Goal: Transaction & Acquisition: Purchase product/service

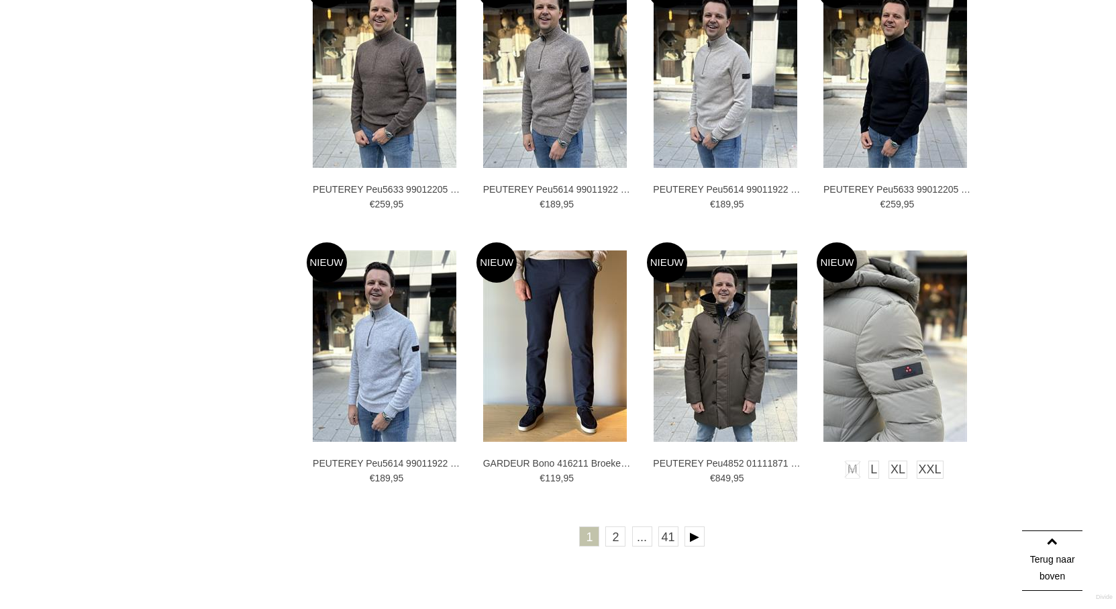
scroll to position [2348, 0]
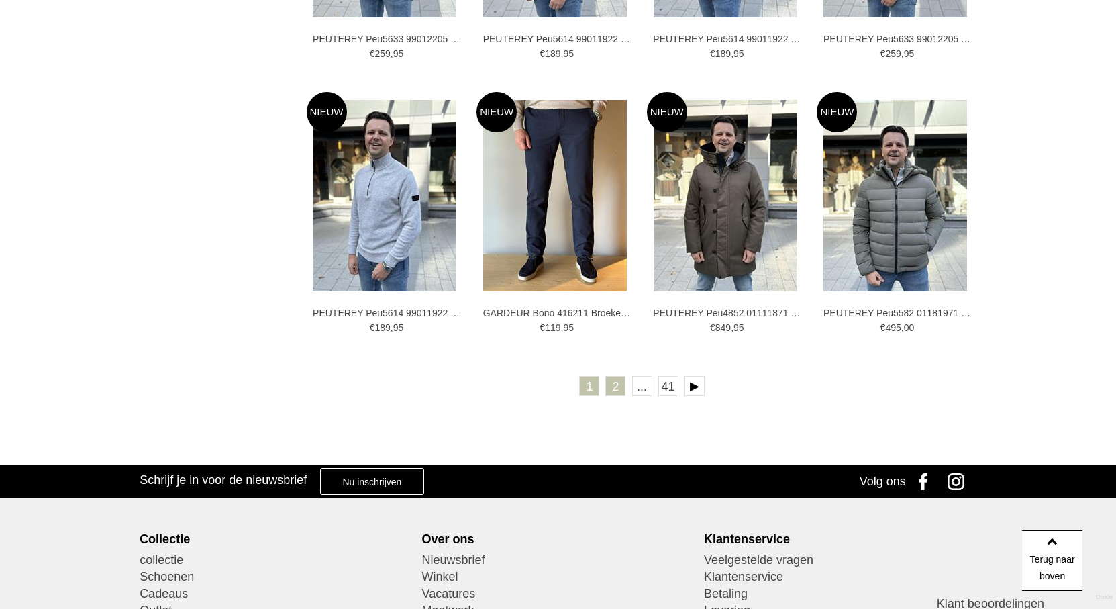
click at [615, 387] on link "2" at bounding box center [615, 386] width 20 height 20
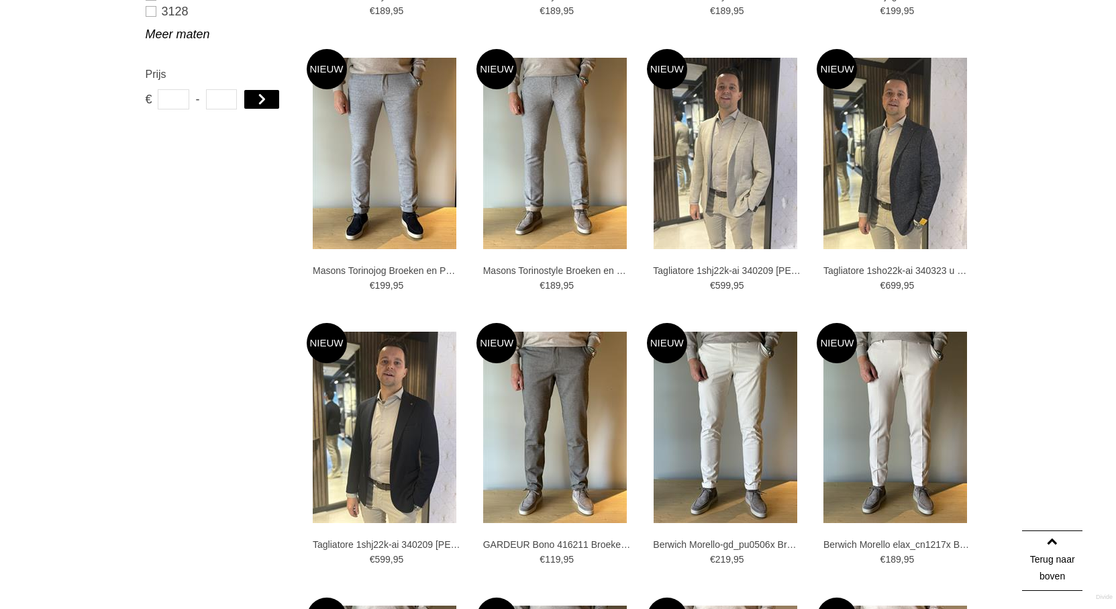
scroll to position [1208, 0]
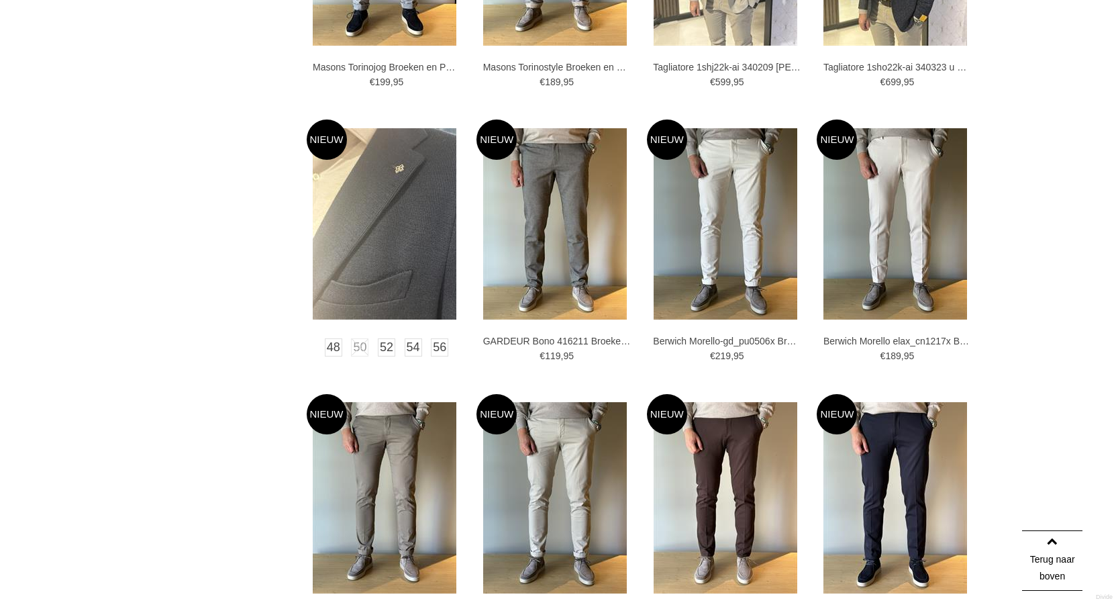
click at [388, 213] on img at bounding box center [385, 223] width 144 height 191
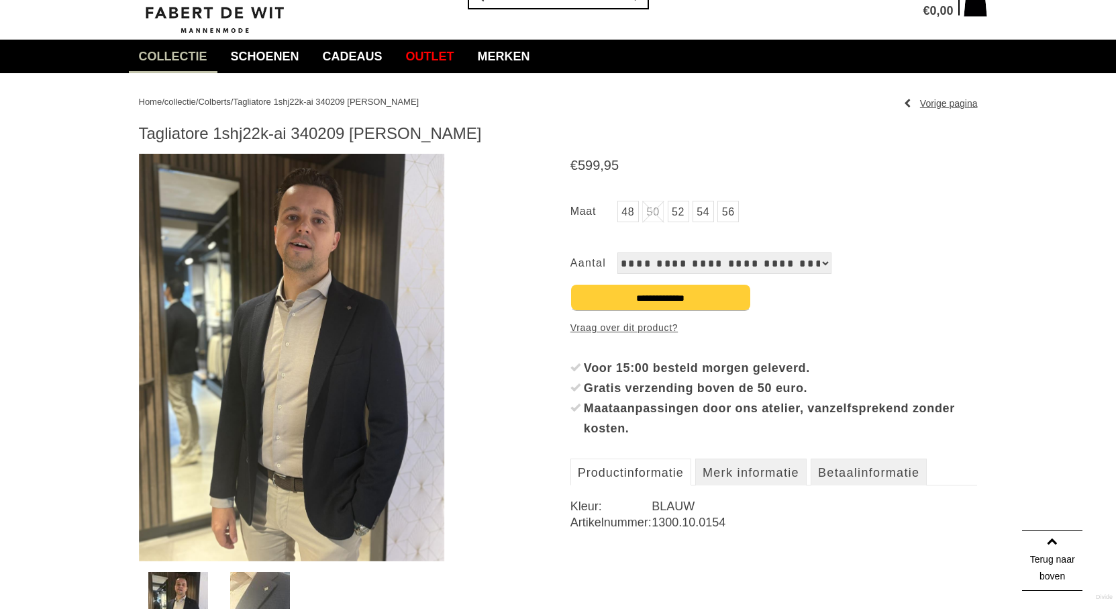
scroll to position [67, 0]
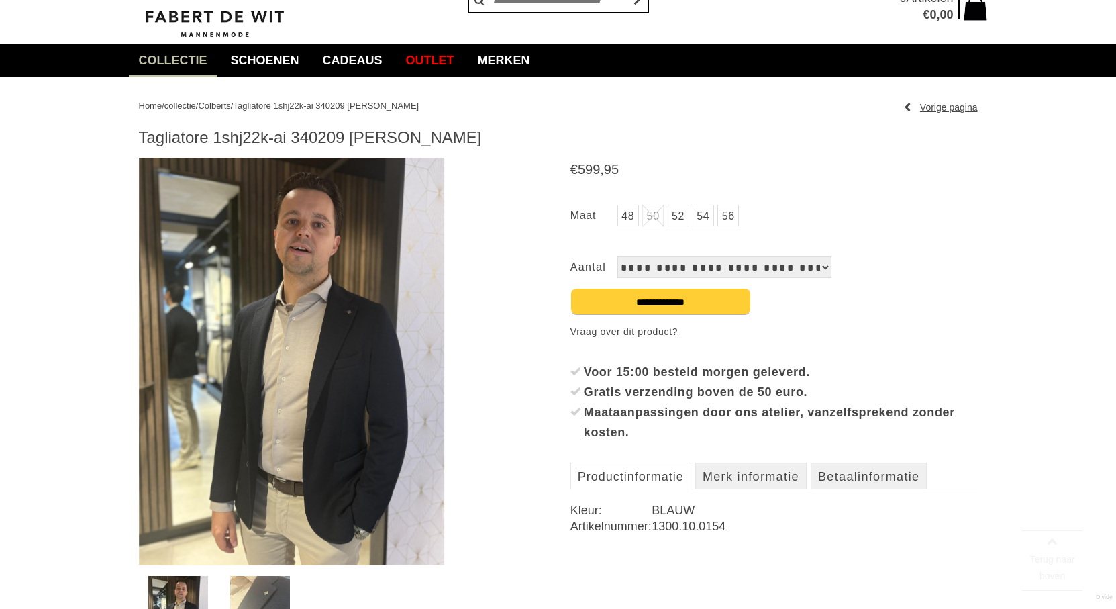
click at [295, 291] on img at bounding box center [291, 361] width 305 height 407
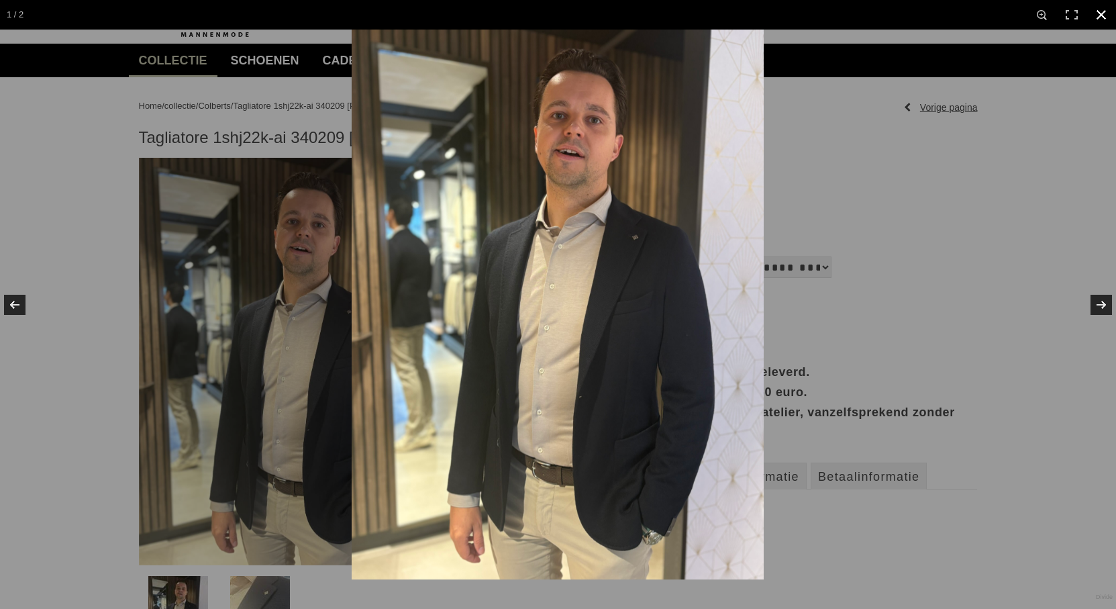
click at [1109, 11] on link at bounding box center [1101, 15] width 30 height 30
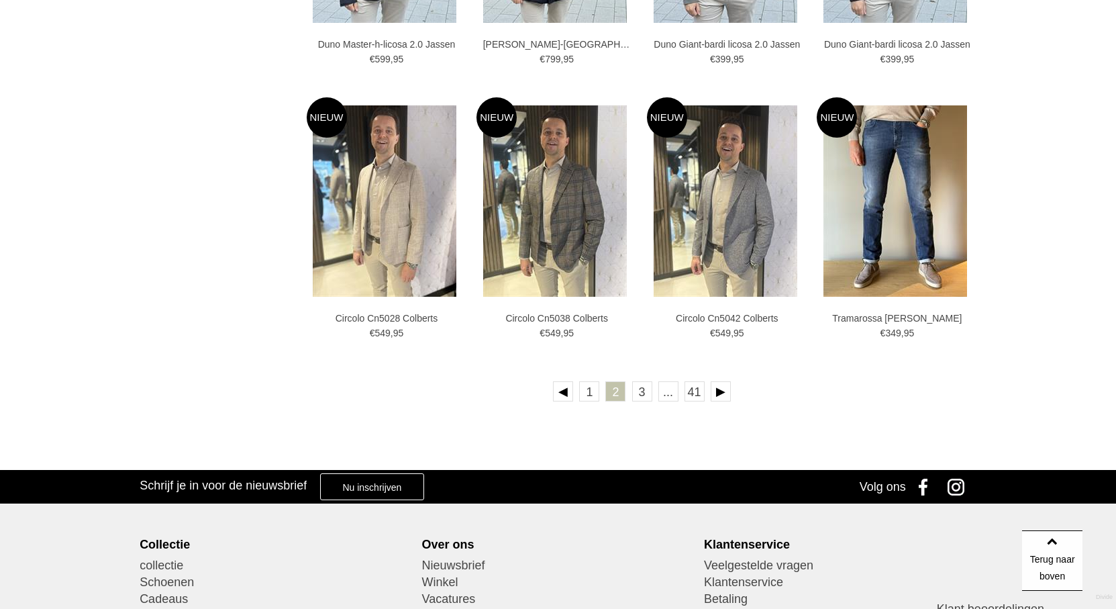
scroll to position [2348, 0]
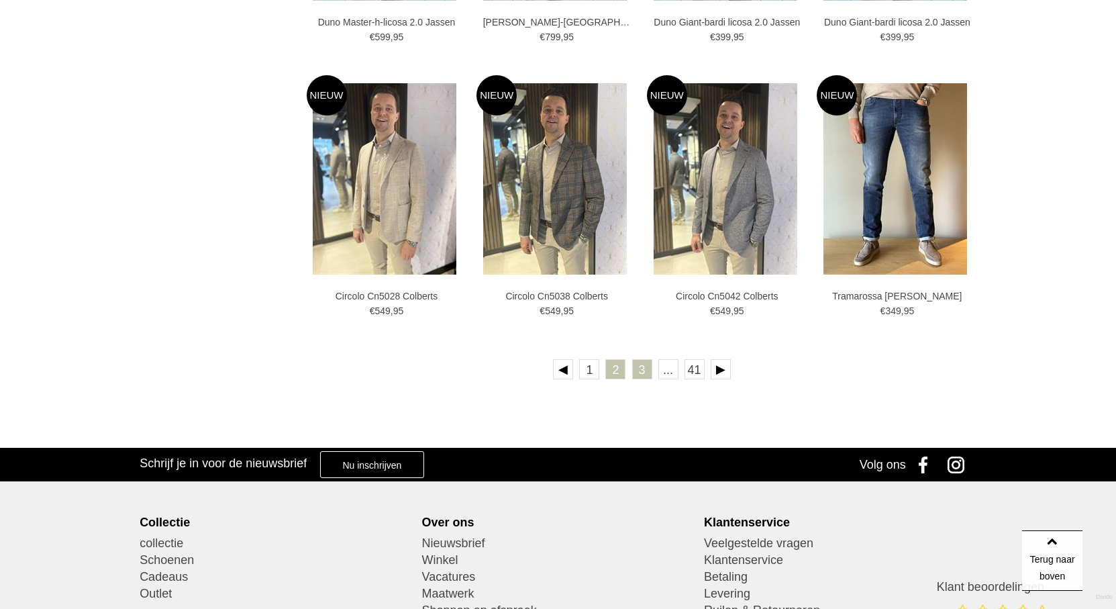
click at [636, 374] on link "3" at bounding box center [642, 369] width 20 height 20
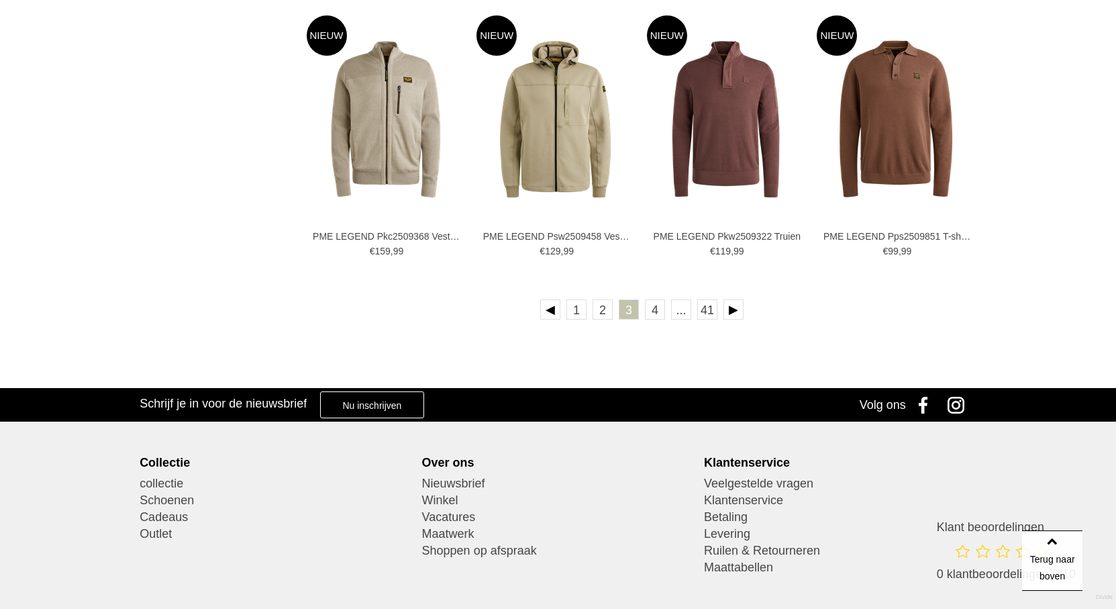
scroll to position [2415, 0]
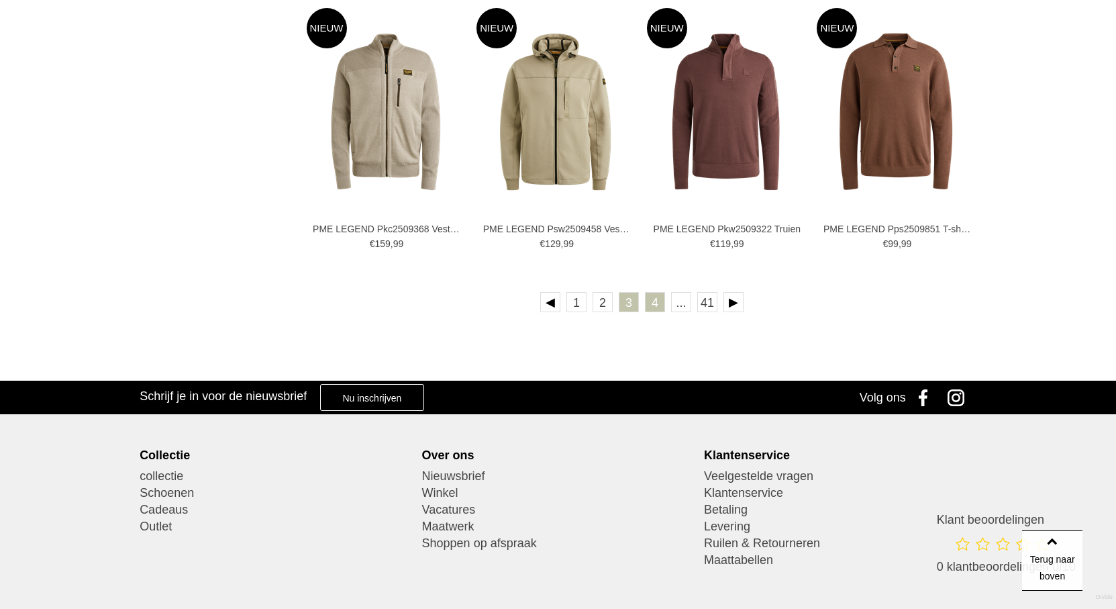
click at [650, 305] on link "4" at bounding box center [655, 302] width 20 height 20
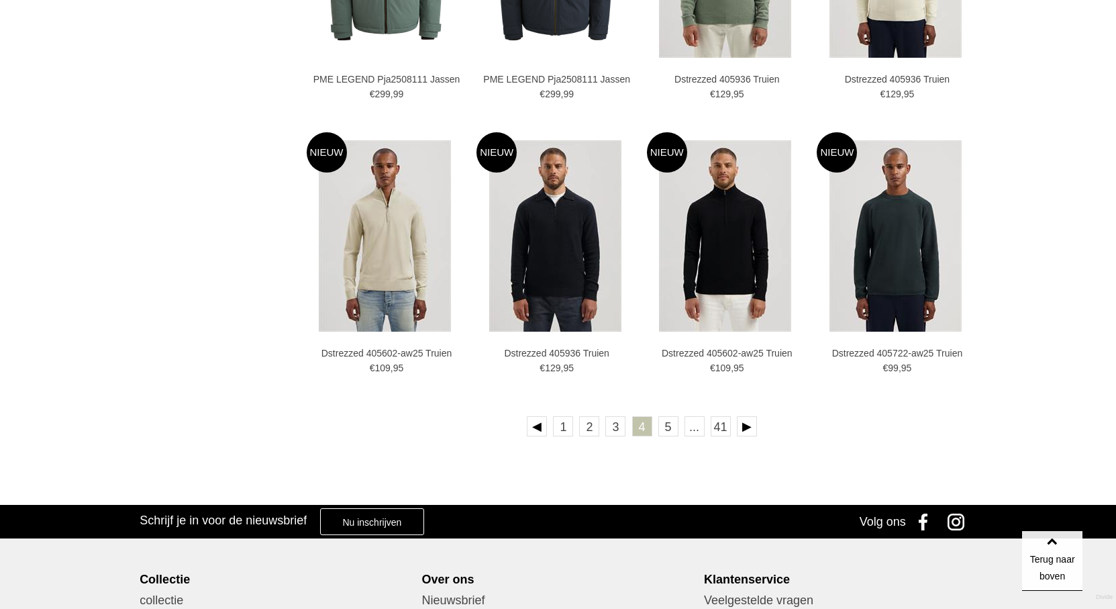
scroll to position [2348, 0]
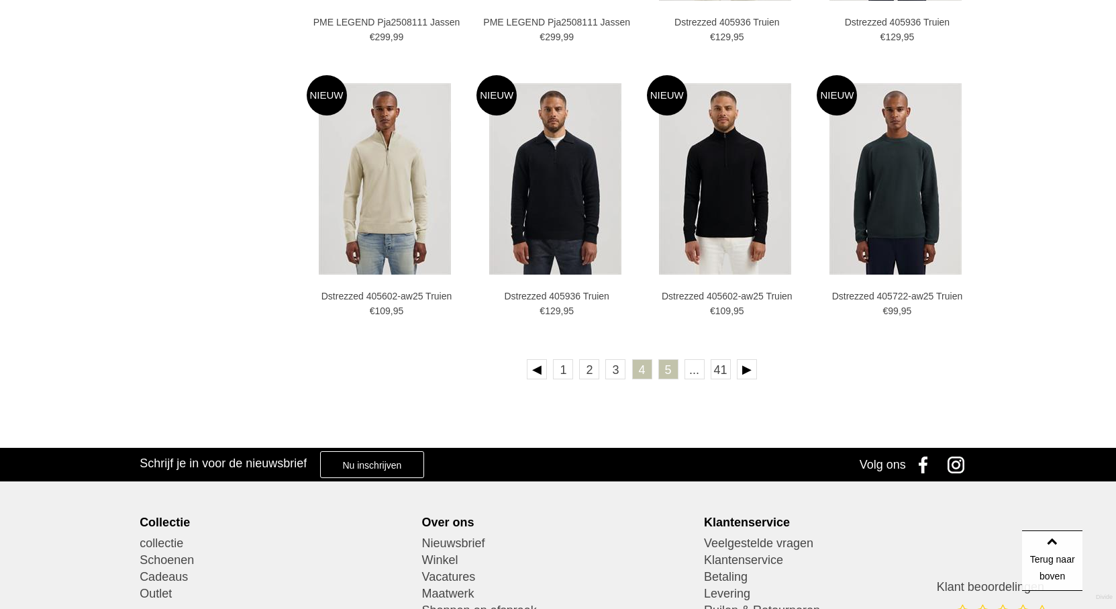
click at [667, 369] on link "5" at bounding box center [668, 369] width 20 height 20
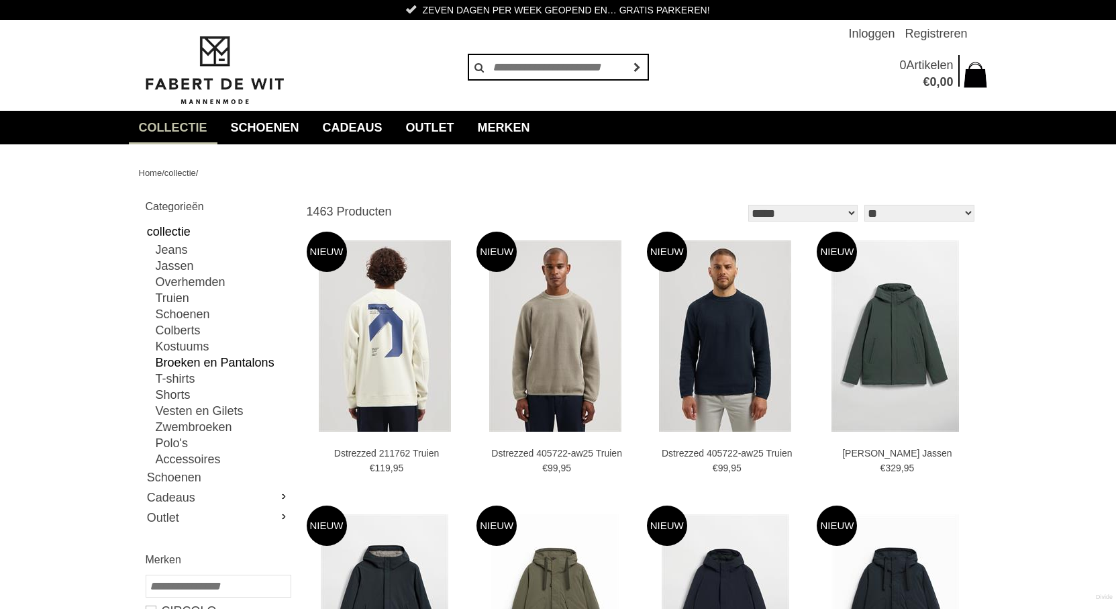
click at [224, 362] on link "Broeken en Pantalons" at bounding box center [223, 362] width 134 height 16
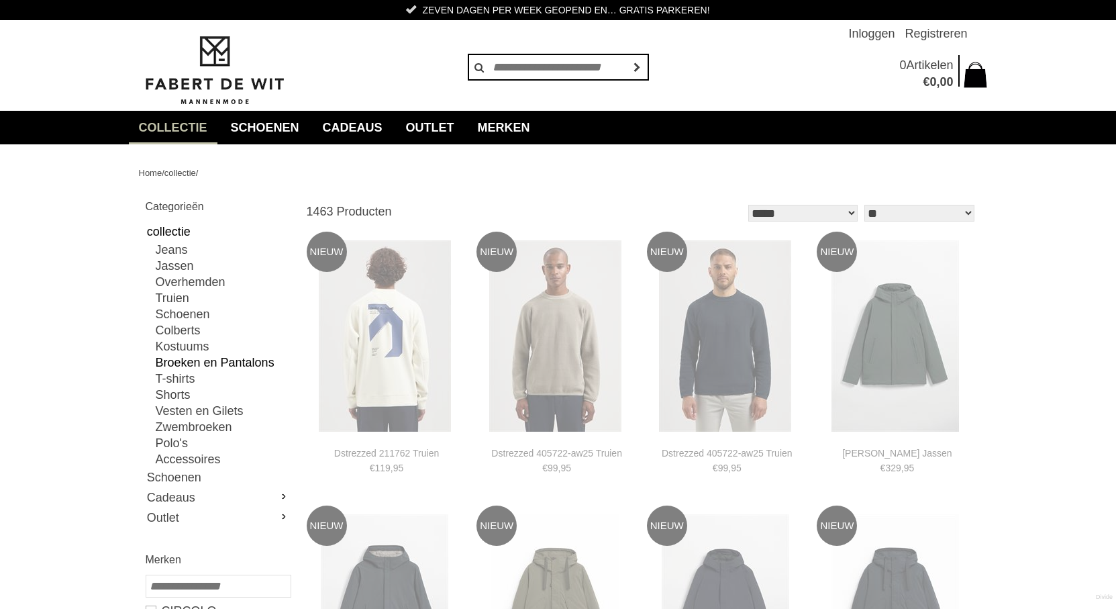
type input "**"
type input "***"
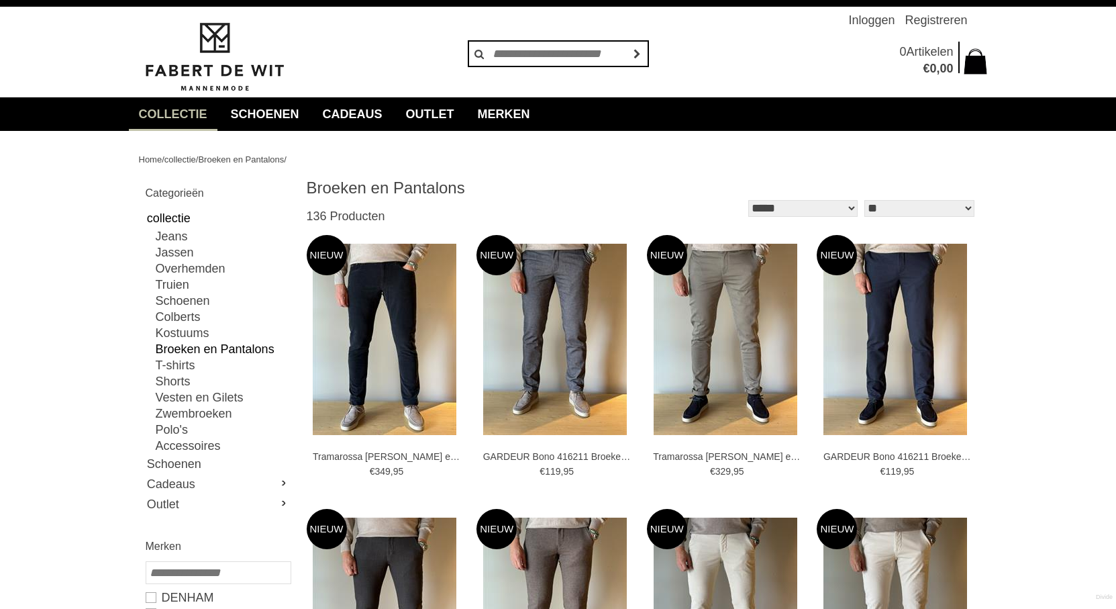
scroll to position [268, 0]
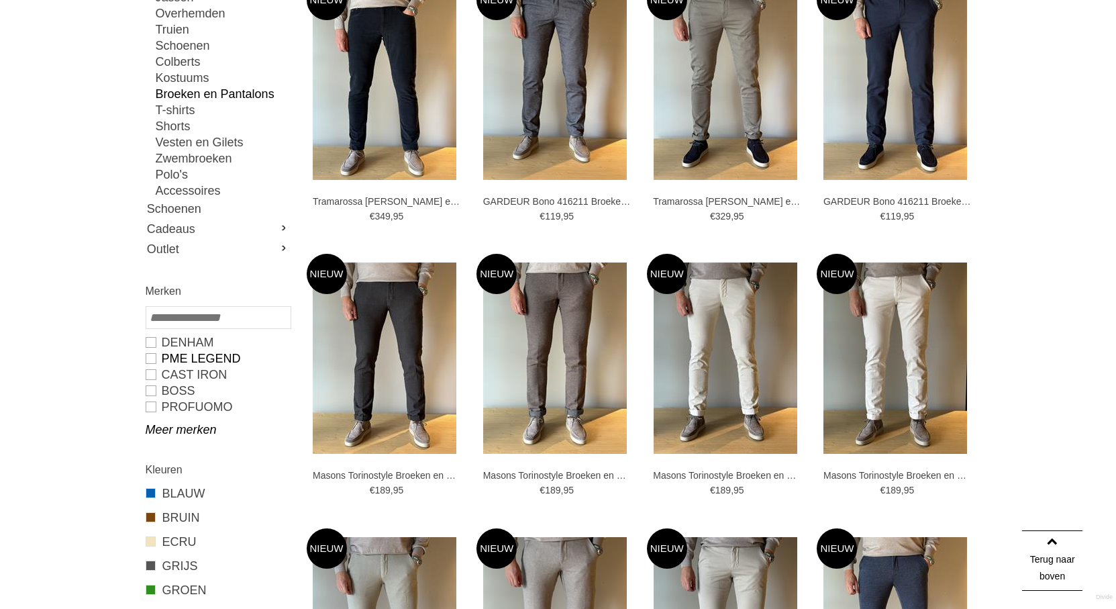
click at [204, 355] on link "PME LEGEND" at bounding box center [218, 358] width 144 height 16
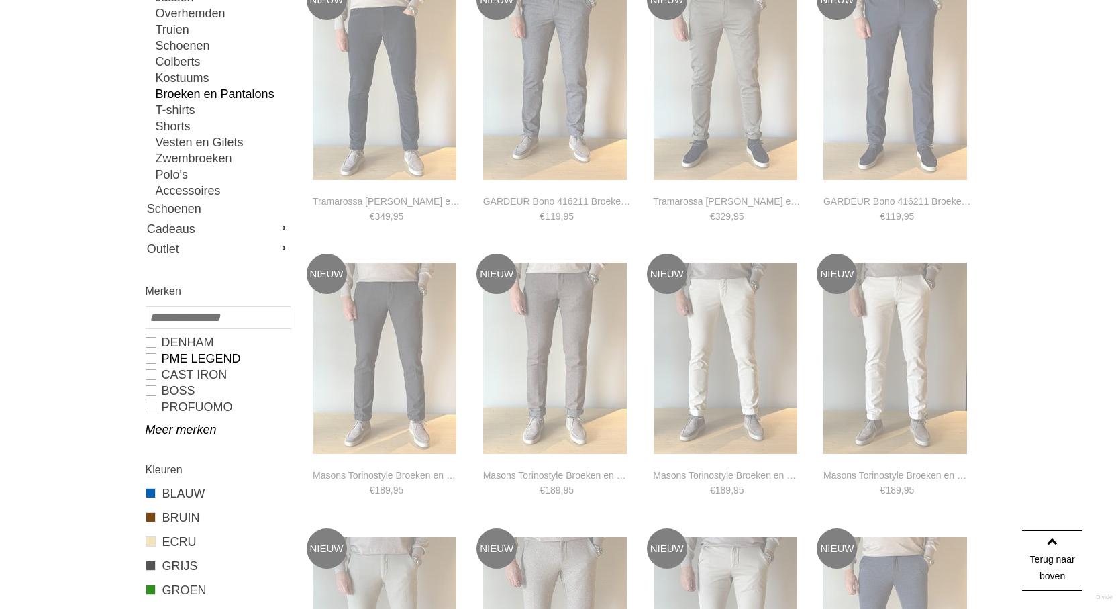
type input "**"
type input "***"
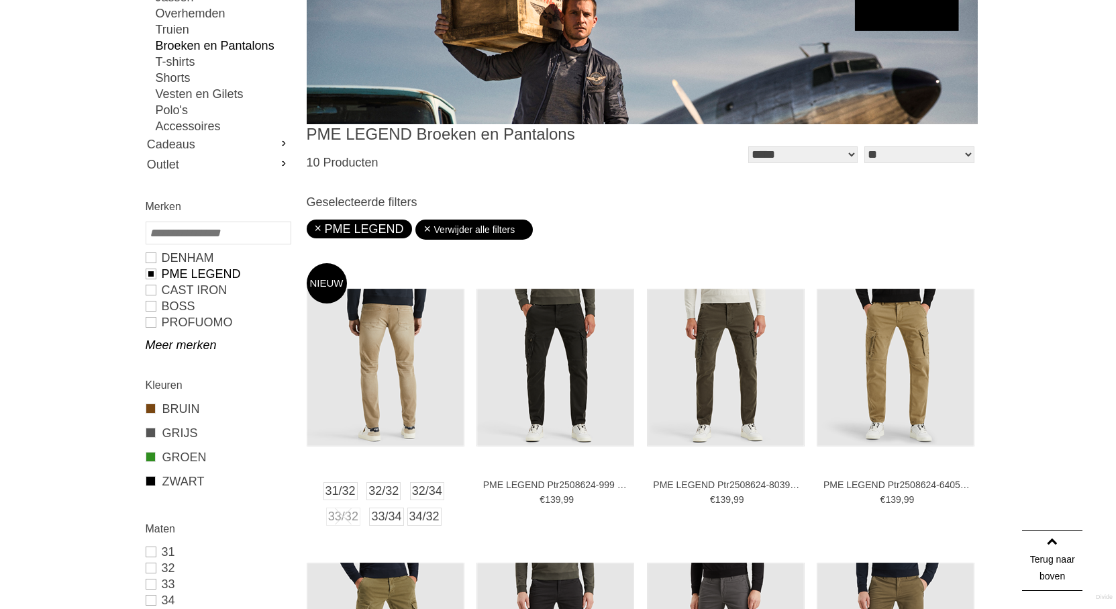
click at [395, 346] on img at bounding box center [386, 368] width 158 height 158
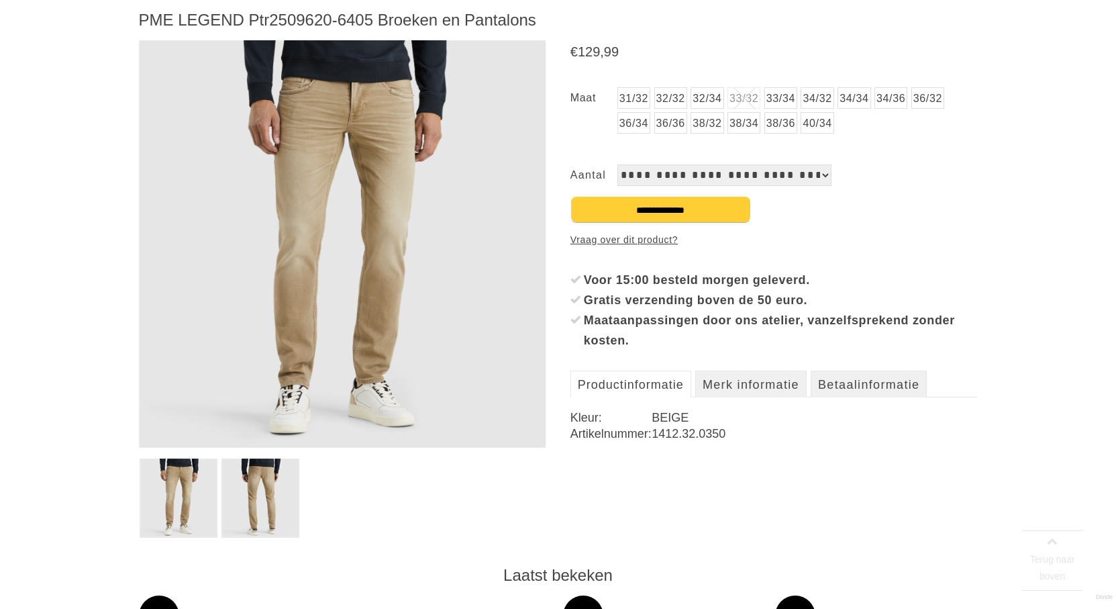
scroll to position [201, 0]
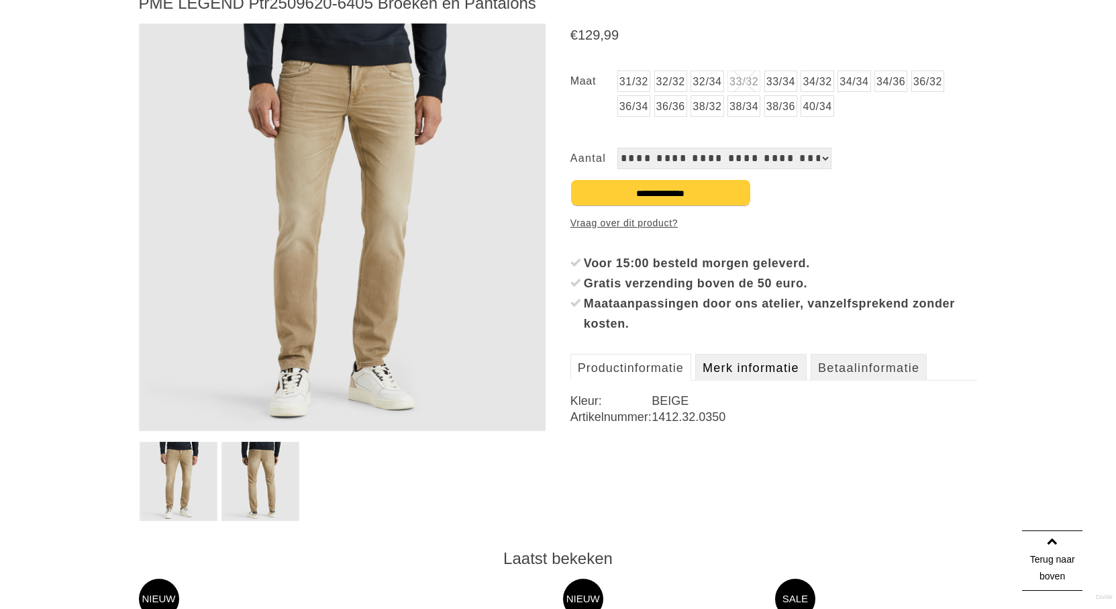
drag, startPoint x: 737, startPoint y: 364, endPoint x: 744, endPoint y: 366, distance: 7.5
click at [737, 365] on link "Merk informatie" at bounding box center [750, 367] width 111 height 27
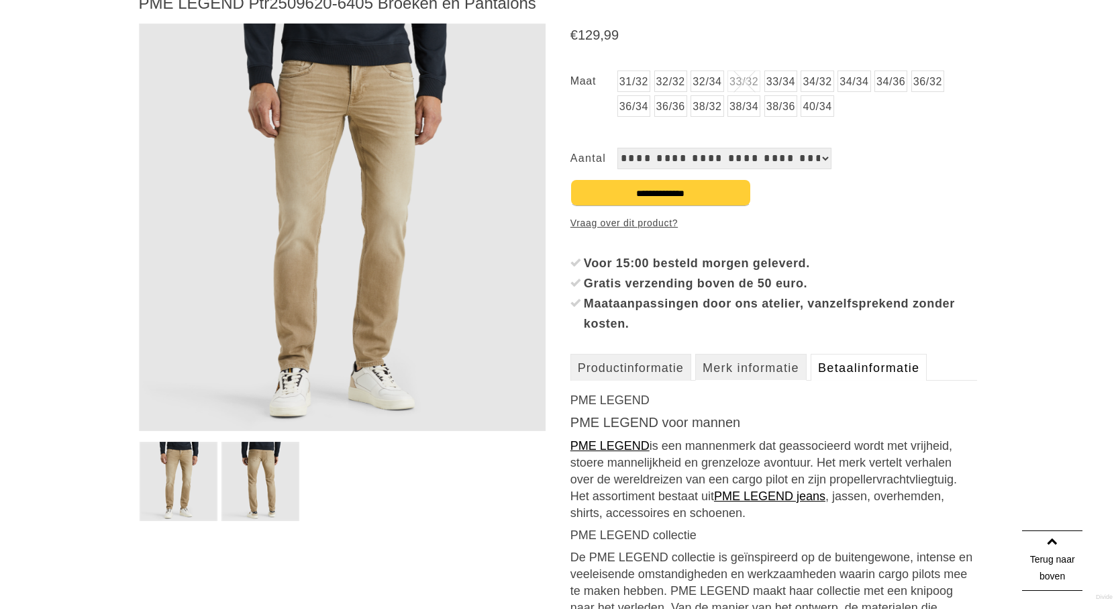
click at [900, 367] on link "Betaalinformatie" at bounding box center [869, 367] width 116 height 27
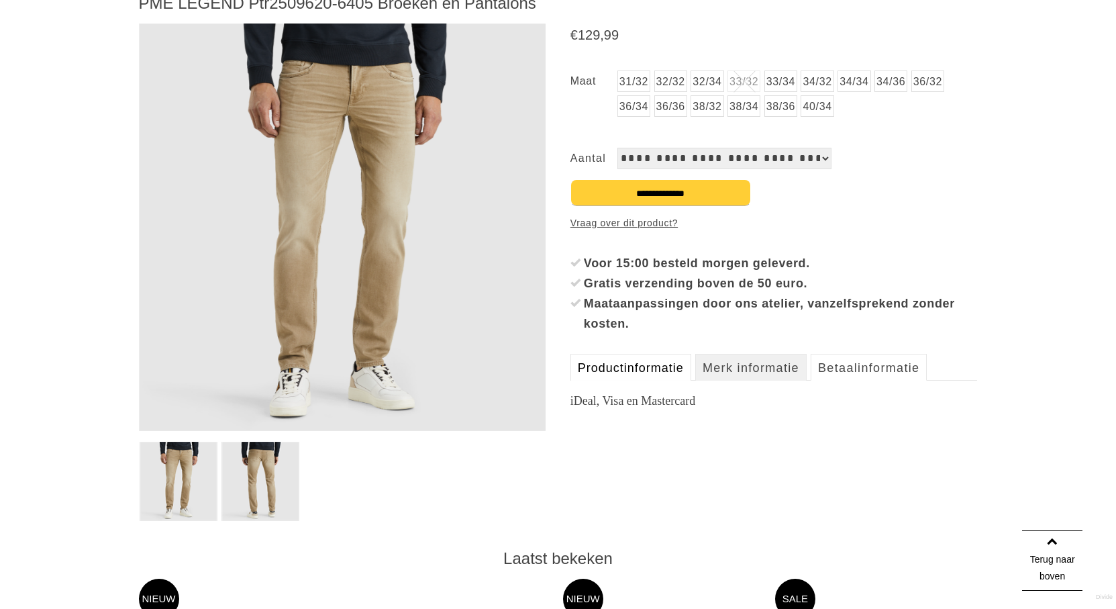
click at [639, 370] on link "Productinformatie" at bounding box center [630, 367] width 121 height 27
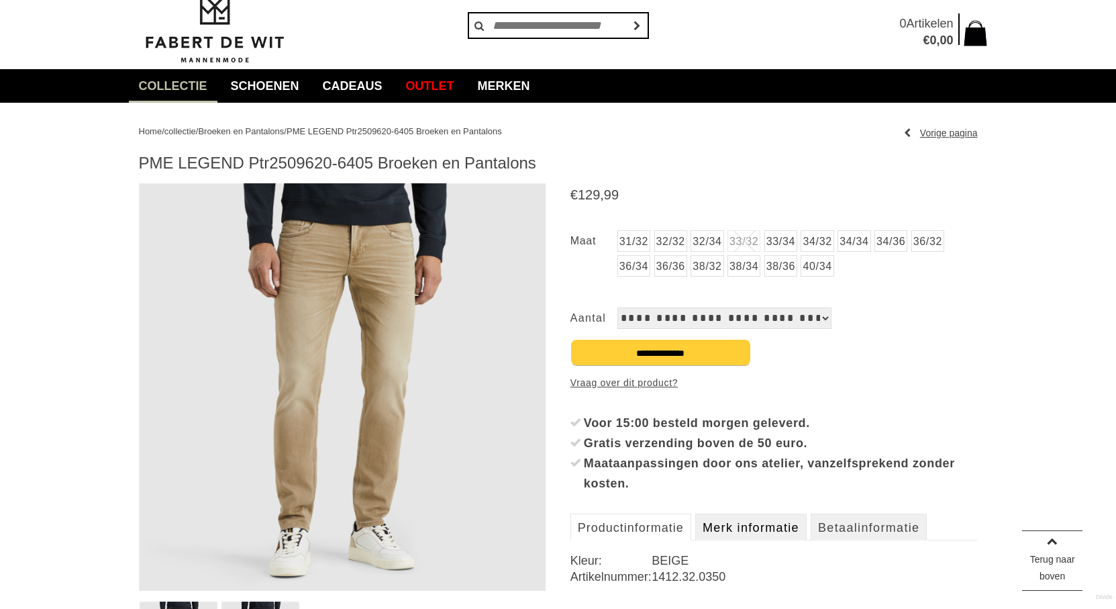
scroll to position [0, 0]
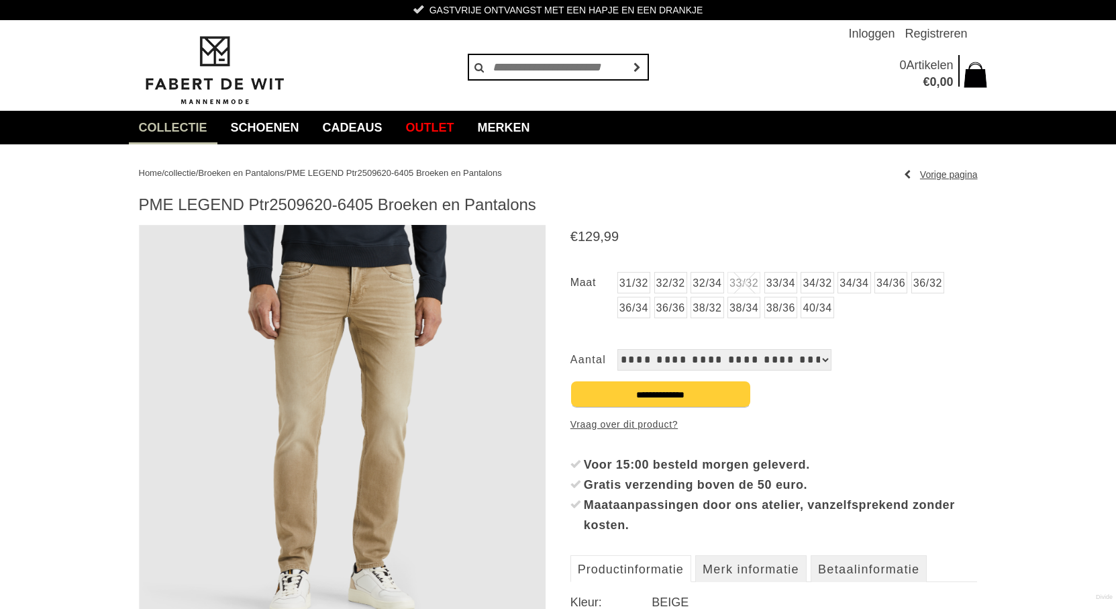
click at [870, 287] on link "34/34" at bounding box center [853, 282] width 33 height 21
